Goal: Task Accomplishment & Management: Manage account settings

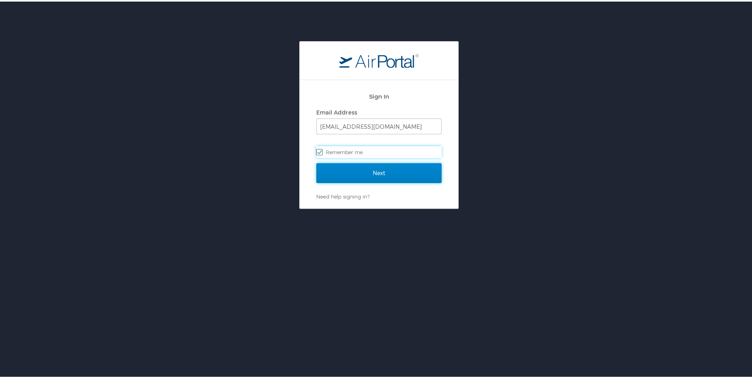
click at [371, 170] on input "Next" at bounding box center [378, 172] width 125 height 20
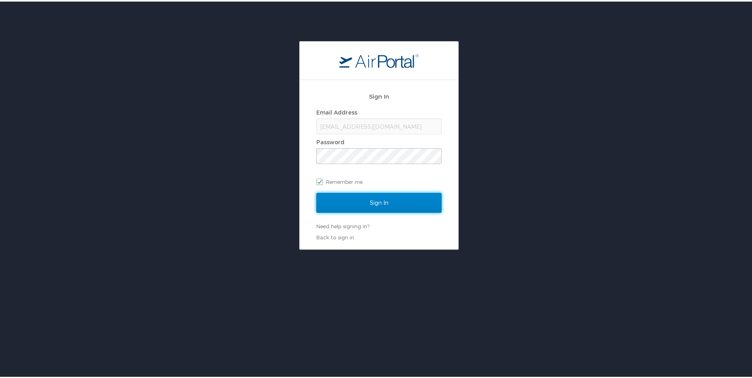
click at [381, 202] on input "Sign In" at bounding box center [378, 201] width 125 height 20
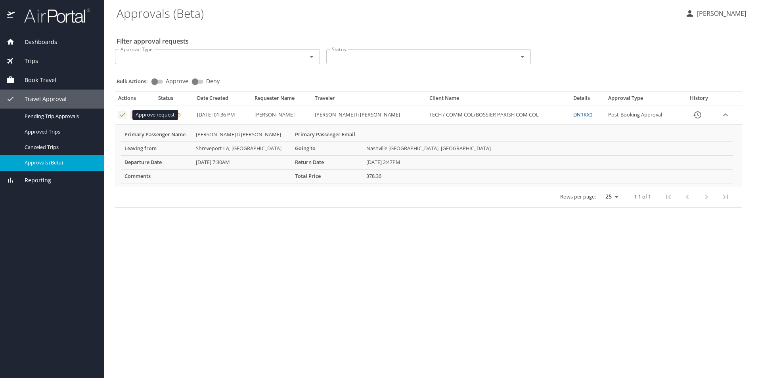
click at [121, 115] on icon "Approval table" at bounding box center [123, 115] width 8 height 8
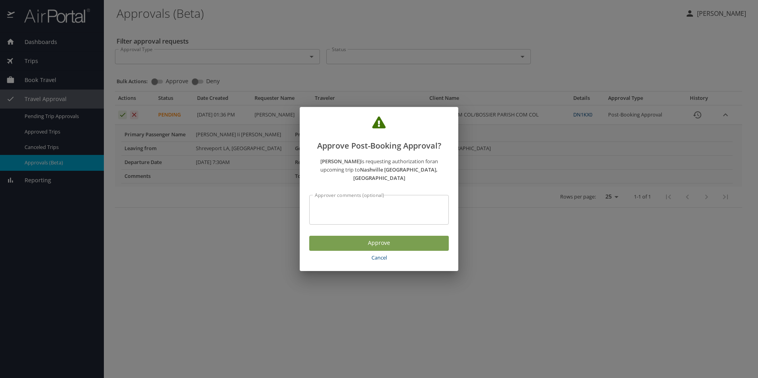
click at [398, 238] on span "Approve" at bounding box center [378, 243] width 127 height 10
